Goal: Check status

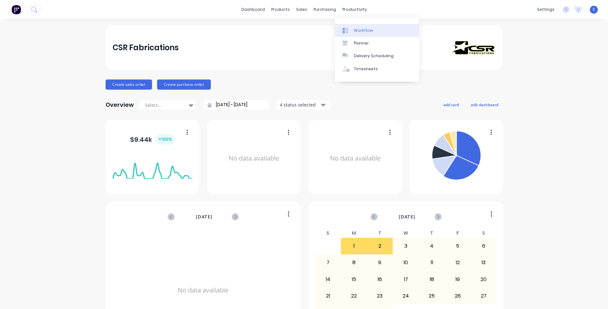
click at [356, 29] on div "Workflow" at bounding box center [363, 31] width 19 height 6
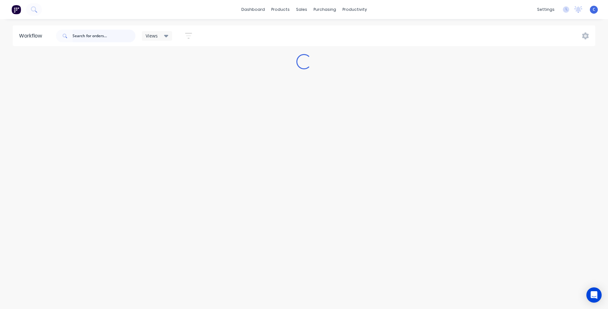
click at [88, 39] on input "text" at bounding box center [104, 36] width 63 height 13
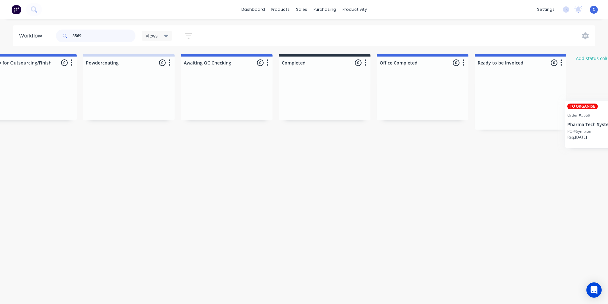
scroll to position [0, 1050]
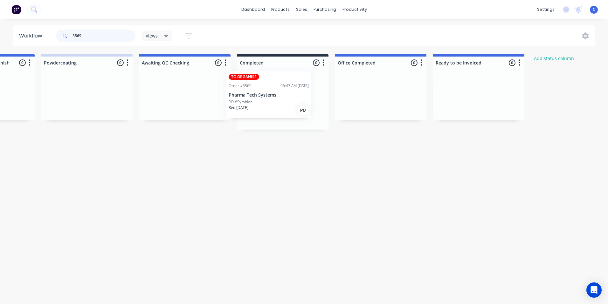
drag, startPoint x: 104, startPoint y: 95, endPoint x: 270, endPoint y: 91, distance: 166.1
type input "3569"
click at [271, 94] on div "Order #3569 06:43 AM [DATE]" at bounding box center [283, 92] width 80 height 6
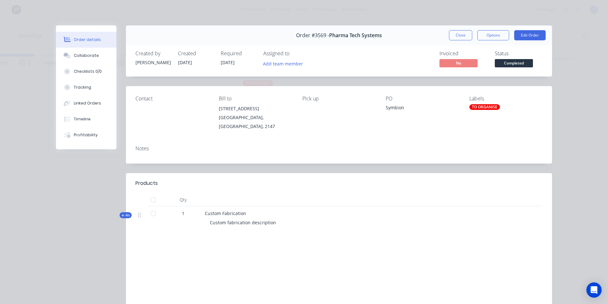
click at [484, 105] on div "TO ORGANISE" at bounding box center [484, 107] width 31 height 6
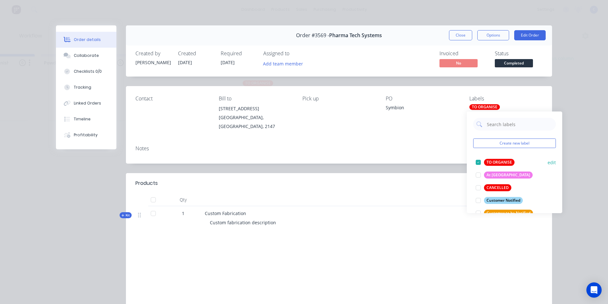
click at [492, 161] on div "TO ORGANISE" at bounding box center [499, 162] width 31 height 7
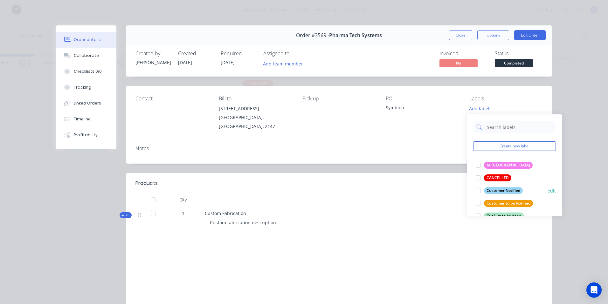
click at [503, 189] on div "Customer Notified" at bounding box center [503, 190] width 39 height 7
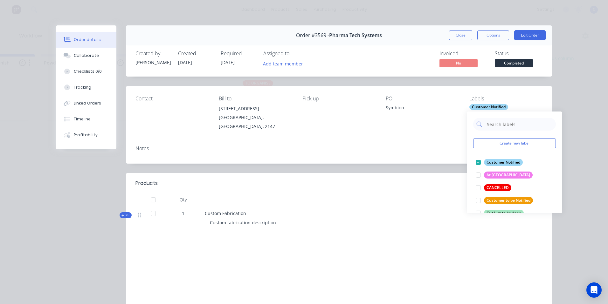
click at [387, 131] on div "Contact Bill to [STREET_ADDRESS] Pick up PO Symbion Labels Customer Notified" at bounding box center [339, 113] width 426 height 54
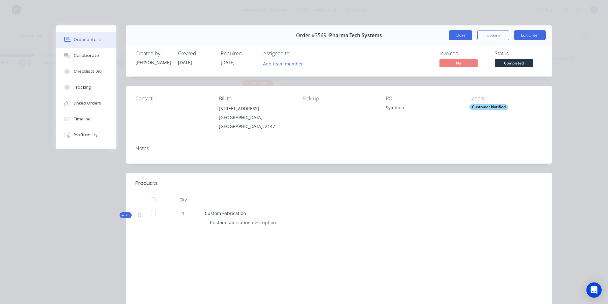
click at [463, 32] on button "Close" at bounding box center [460, 35] width 23 height 10
